Goal: Check status: Check status

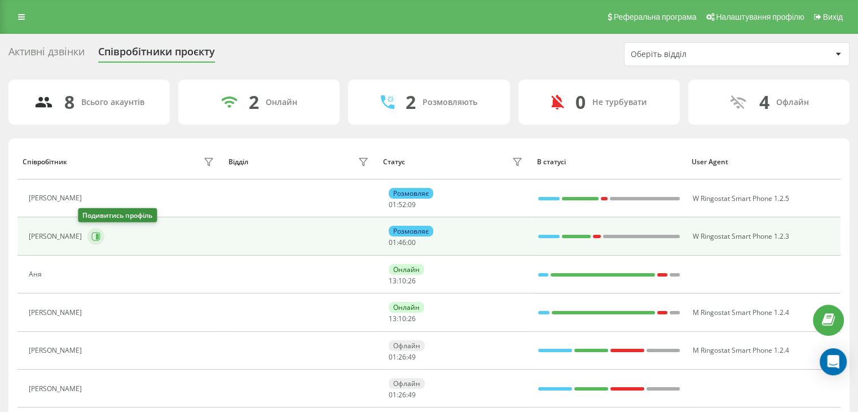
click at [96, 235] on icon at bounding box center [97, 237] width 3 height 6
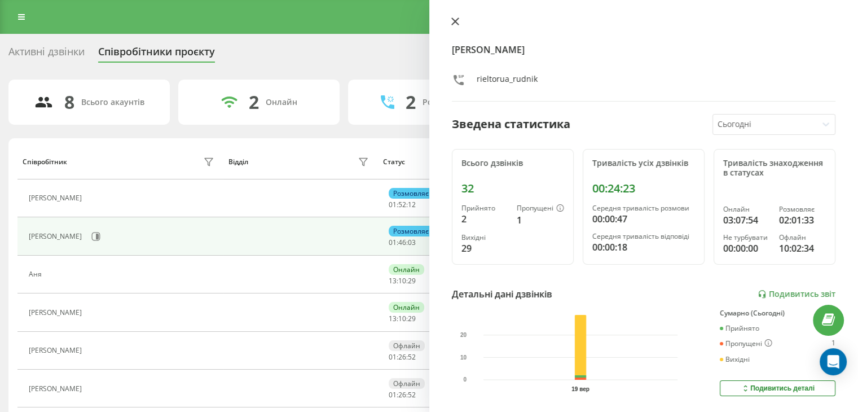
click at [452, 24] on icon at bounding box center [454, 21] width 7 height 7
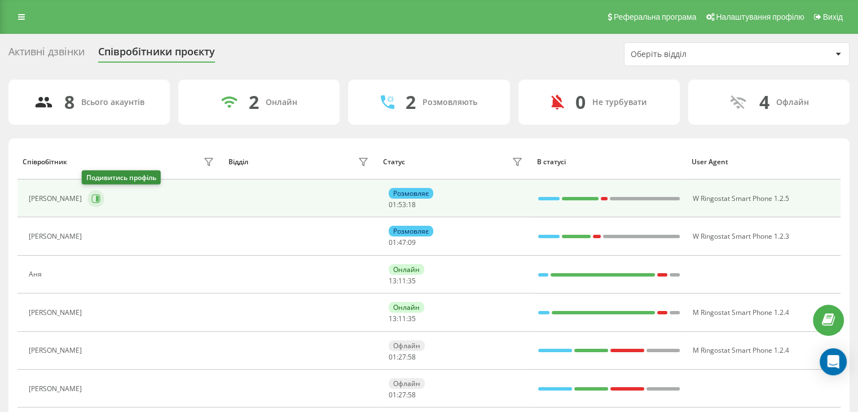
click at [91, 199] on icon at bounding box center [95, 198] width 9 height 9
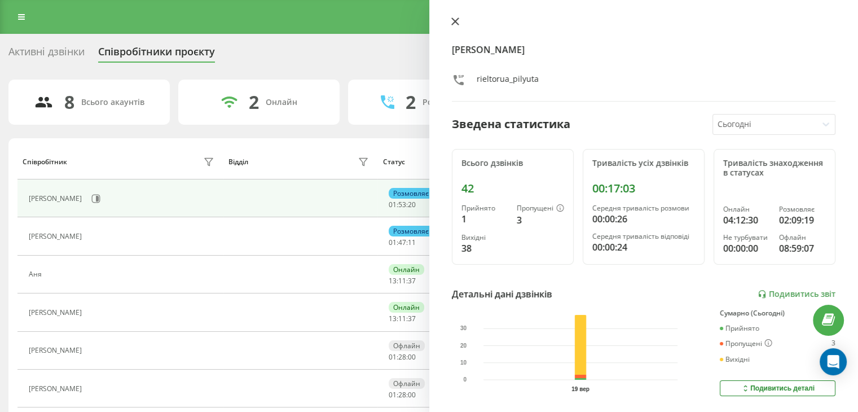
click at [456, 21] on icon at bounding box center [455, 21] width 8 height 8
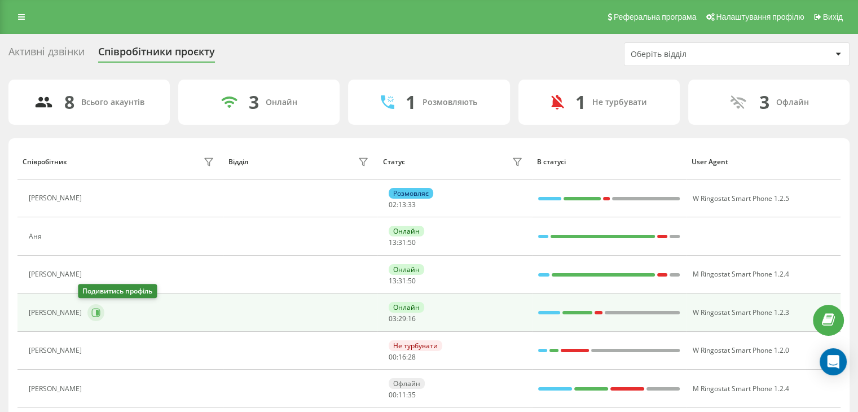
click at [91, 314] on icon at bounding box center [95, 312] width 9 height 9
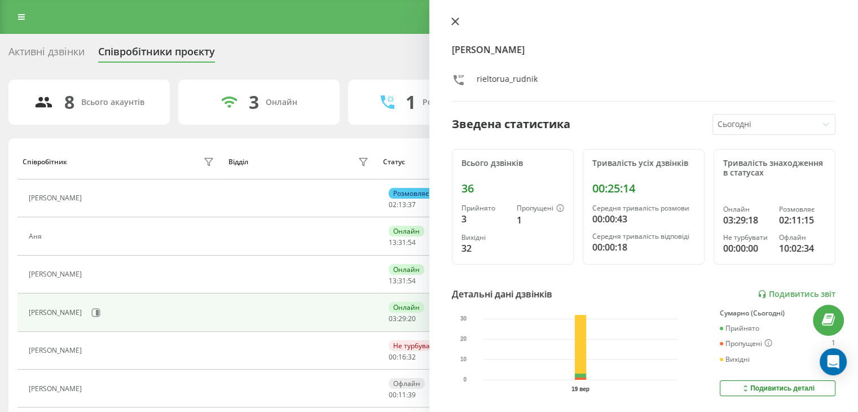
click at [458, 21] on icon at bounding box center [455, 21] width 8 height 8
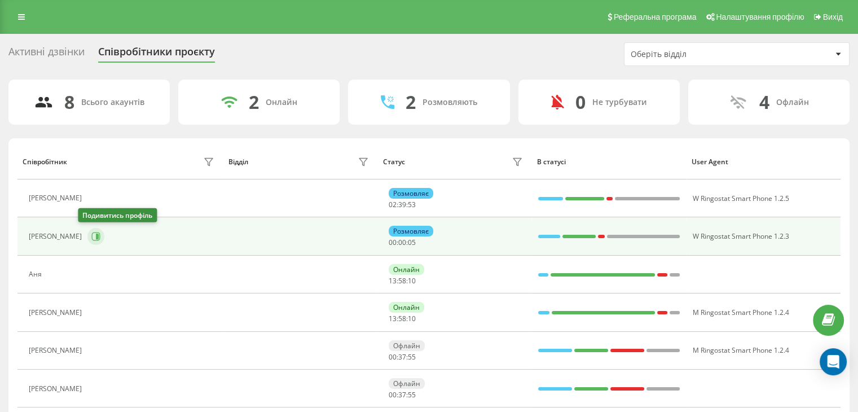
click at [91, 237] on icon at bounding box center [95, 236] width 9 height 9
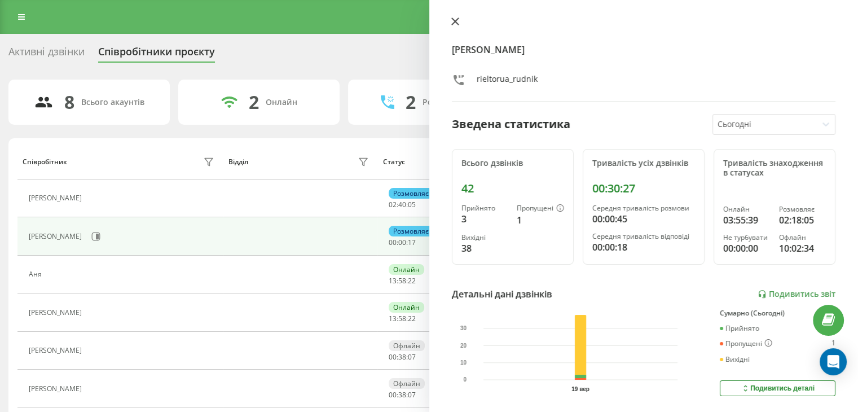
click at [454, 21] on icon at bounding box center [455, 21] width 8 height 8
